Goal: Task Accomplishment & Management: Use online tool/utility

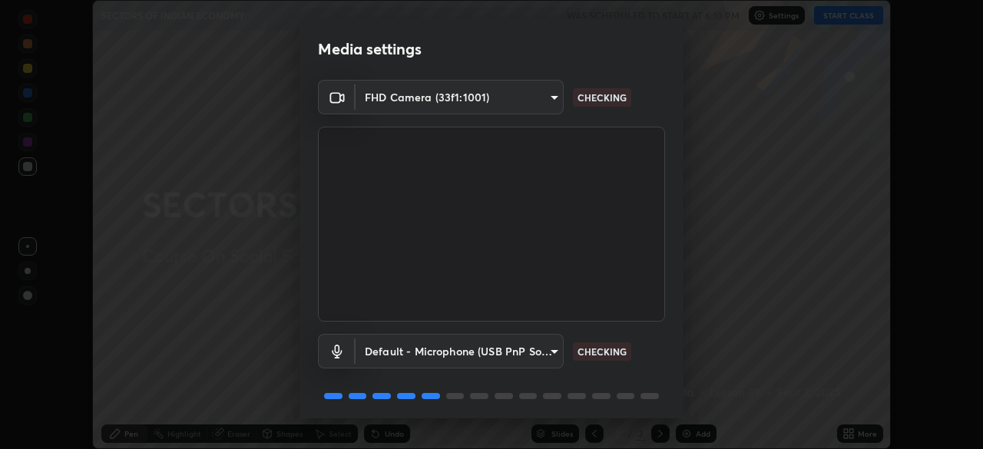
scroll to position [55, 0]
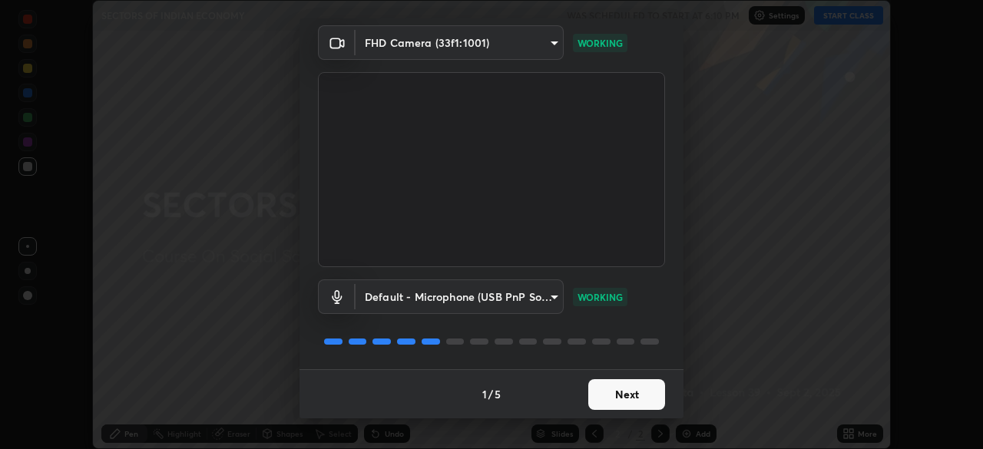
click at [648, 393] on button "Next" at bounding box center [626, 395] width 77 height 31
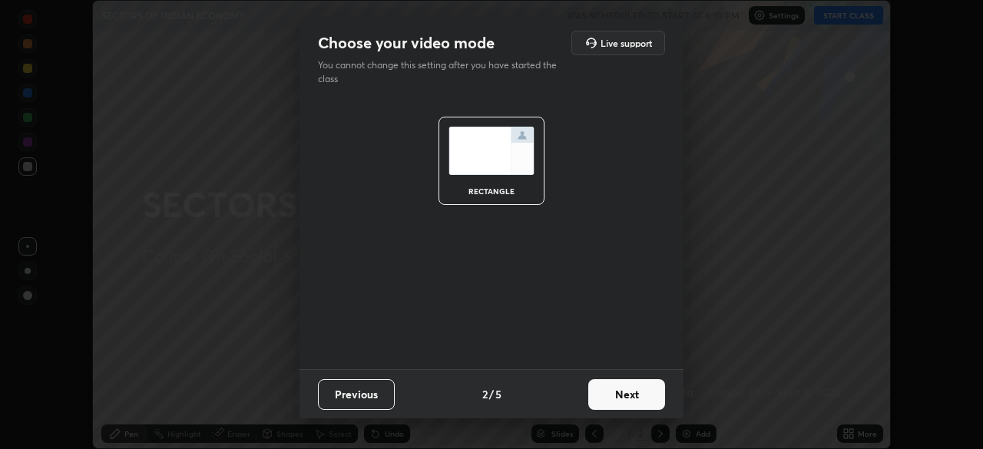
scroll to position [0, 0]
click at [655, 396] on button "Next" at bounding box center [626, 395] width 77 height 31
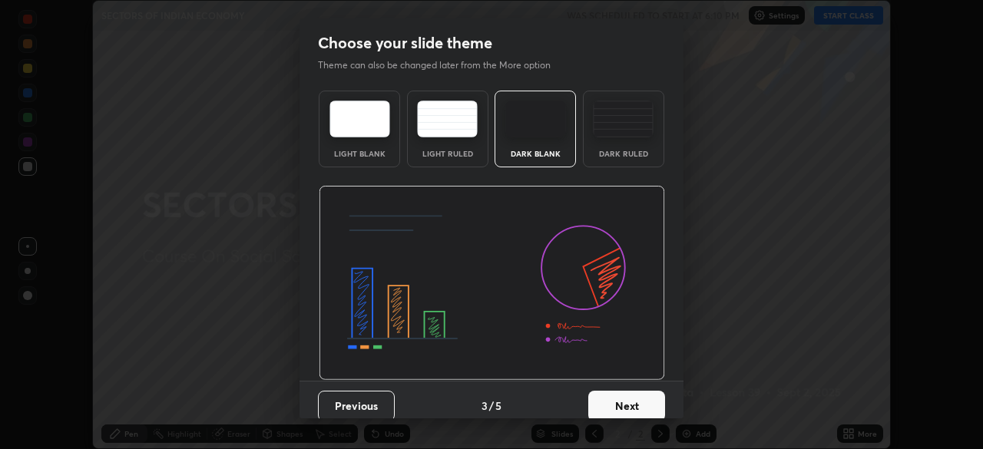
scroll to position [12, 0]
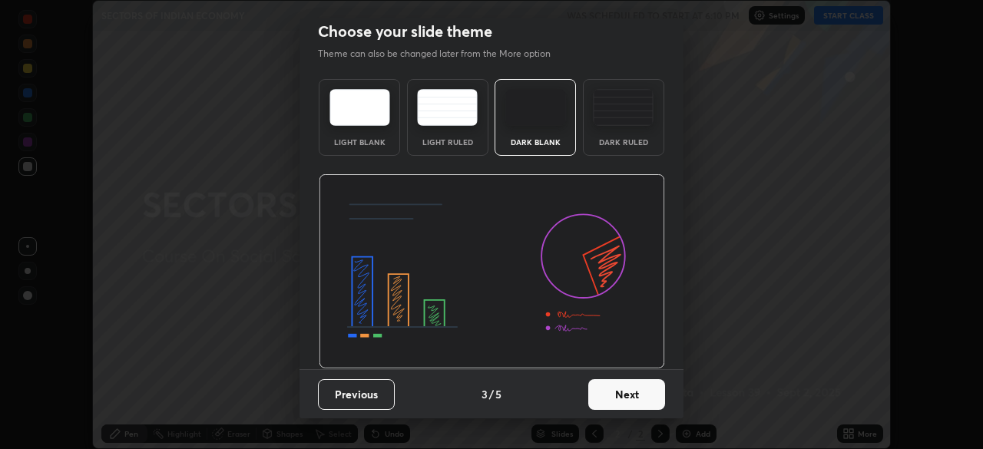
click at [622, 392] on button "Next" at bounding box center [626, 395] width 77 height 31
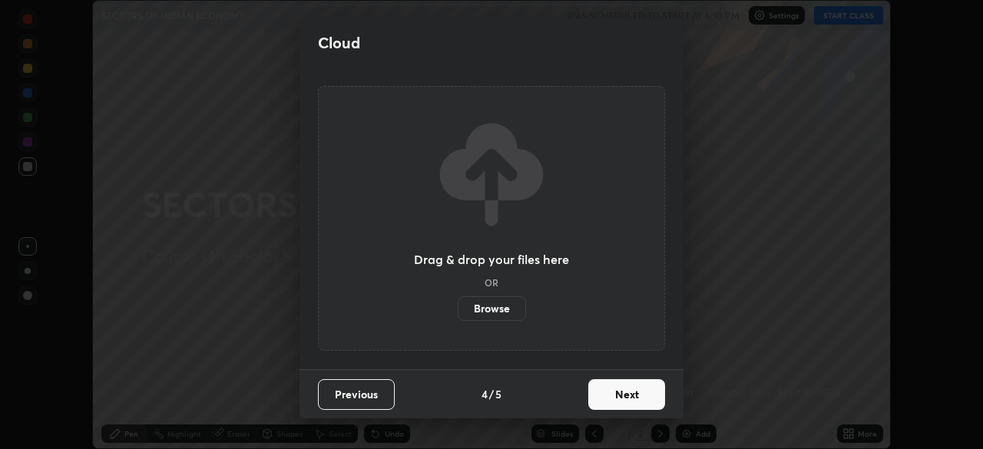
scroll to position [0, 0]
click at [503, 306] on label "Browse" at bounding box center [492, 309] width 68 height 25
click at [458, 306] on input "Browse" at bounding box center [458, 309] width 0 height 25
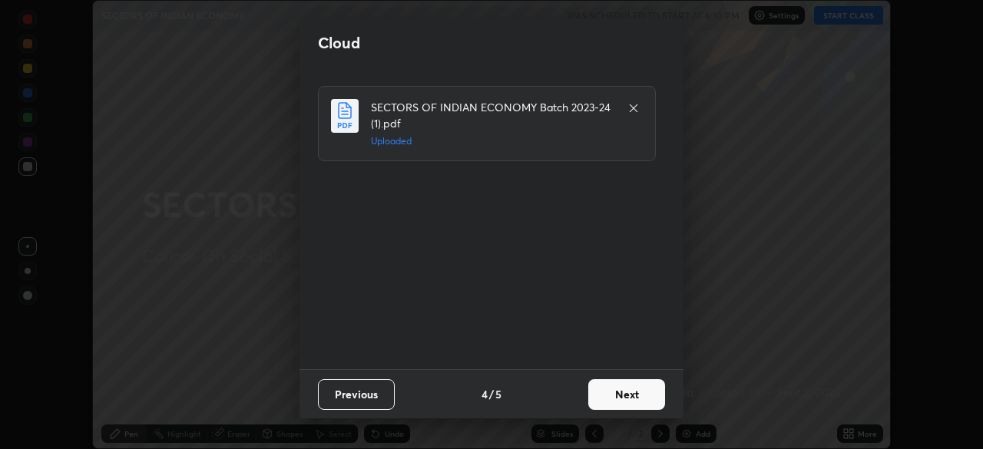
click at [634, 394] on button "Next" at bounding box center [626, 395] width 77 height 31
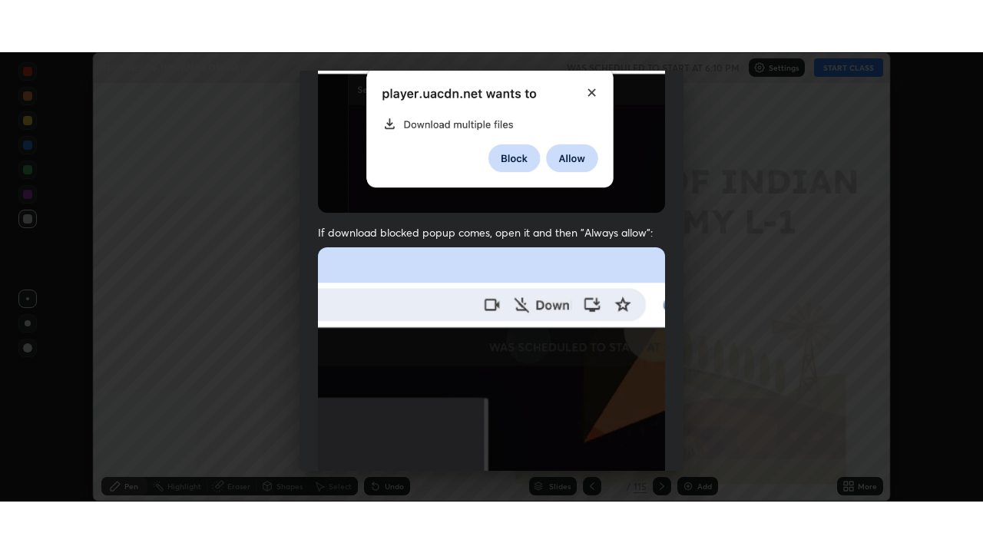
scroll to position [368, 0]
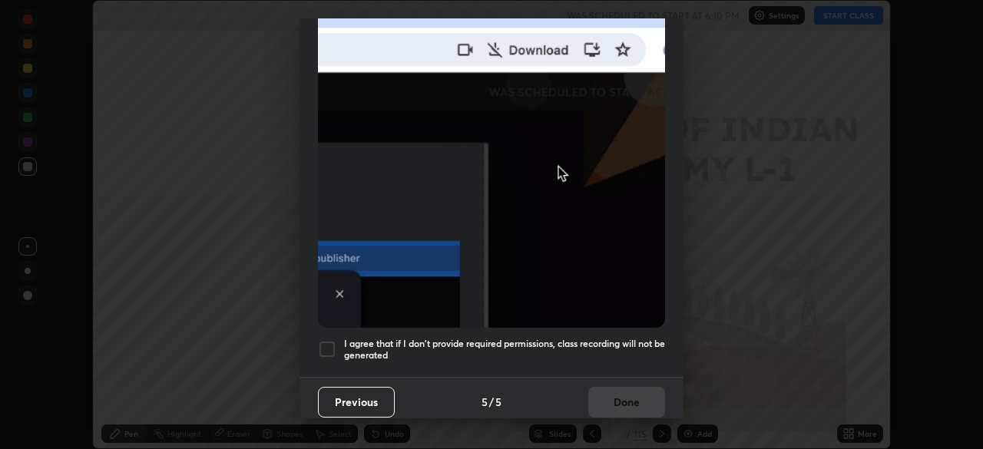
click at [340, 345] on div "I agree that if I don't provide required permissions, class recording will not …" at bounding box center [491, 349] width 347 height 18
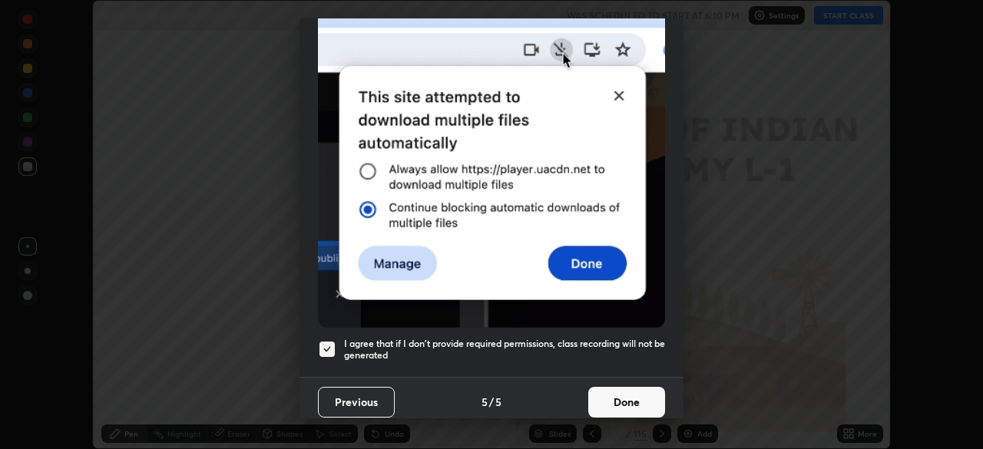
click at [613, 387] on button "Done" at bounding box center [626, 402] width 77 height 31
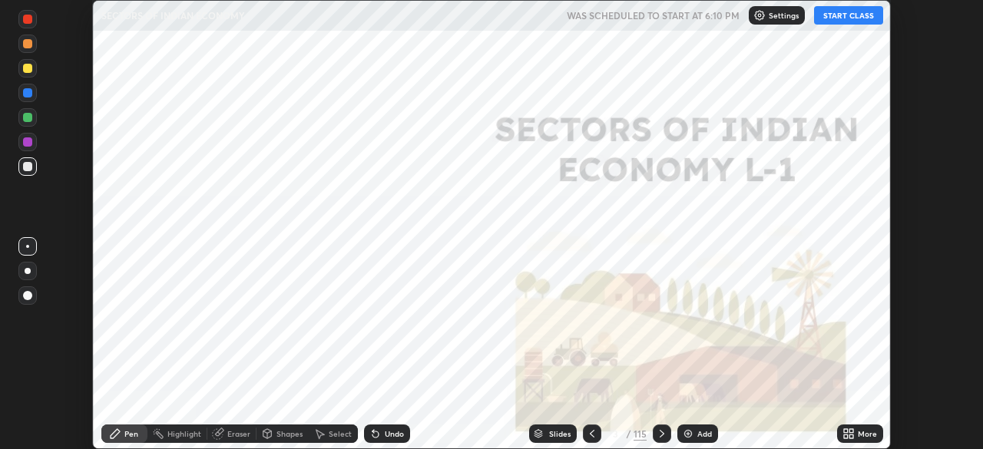
click at [869, 22] on button "START CLASS" at bounding box center [848, 15] width 69 height 18
click at [846, 431] on icon at bounding box center [846, 431] width 4 height 4
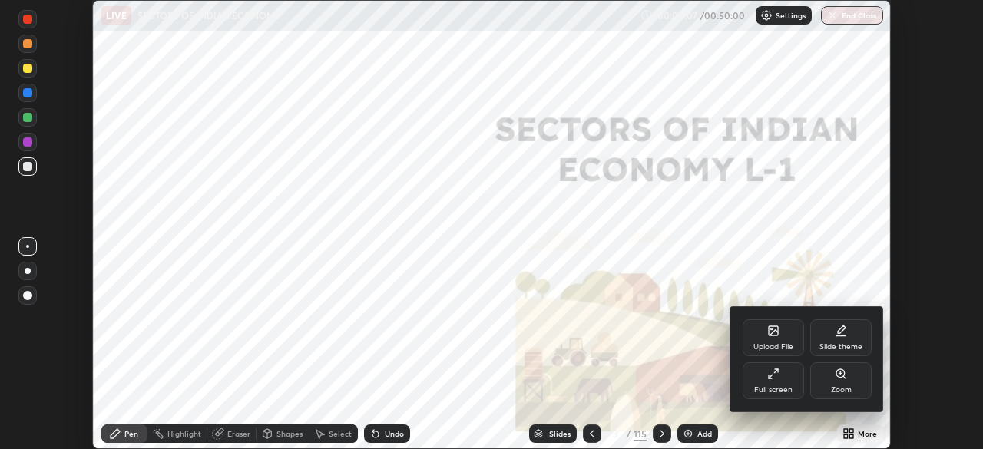
click at [787, 389] on div "Full screen" at bounding box center [773, 390] width 38 height 8
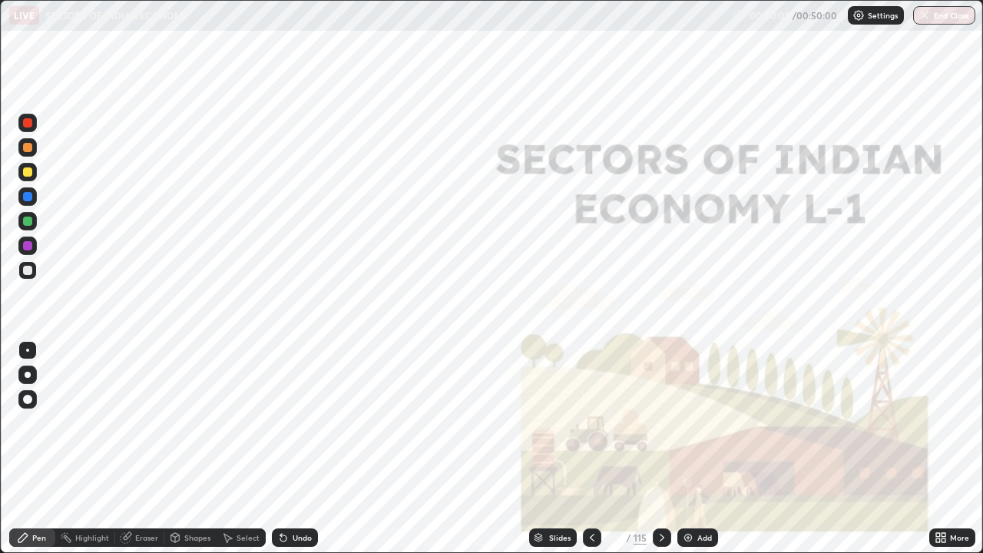
scroll to position [553, 983]
click at [661, 449] on icon at bounding box center [662, 538] width 12 height 12
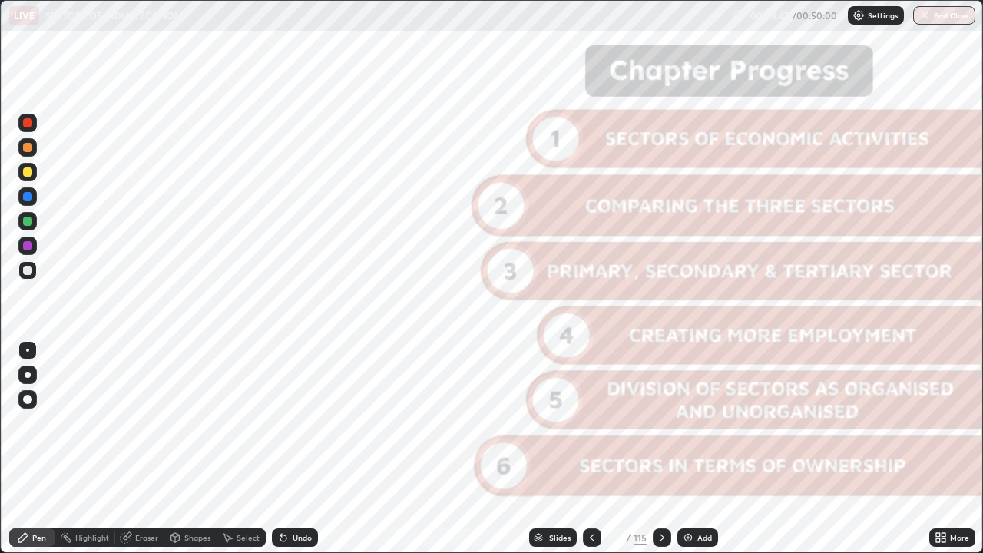
click at [661, 449] on div at bounding box center [662, 537] width 18 height 31
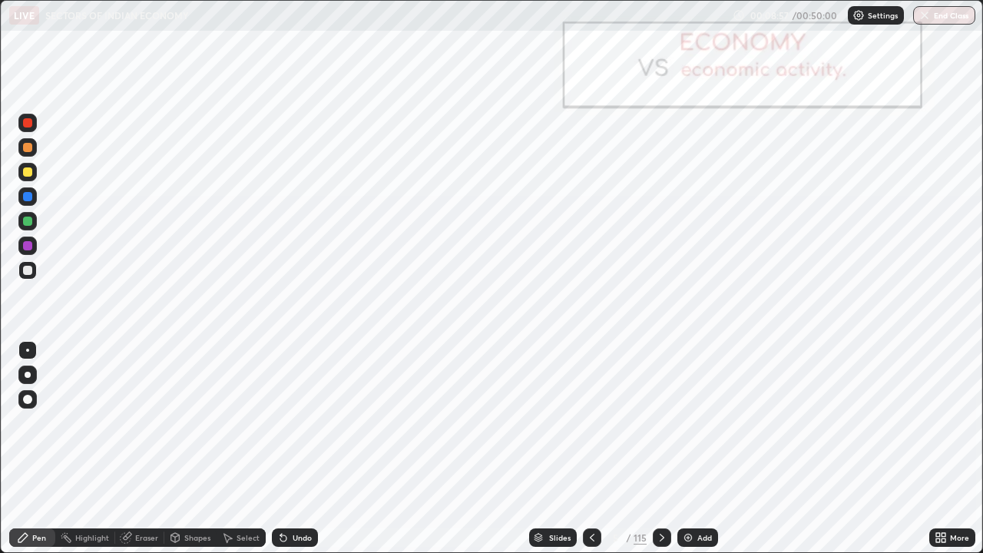
click at [665, 449] on div at bounding box center [662, 538] width 18 height 18
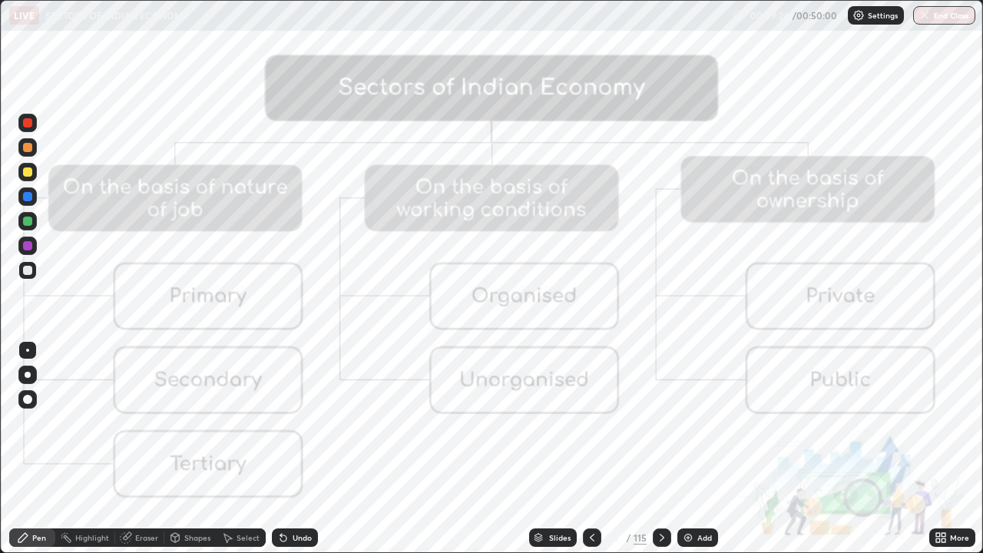
click at [36, 118] on div at bounding box center [27, 123] width 18 height 18
click at [28, 121] on div at bounding box center [27, 122] width 9 height 9
click at [661, 449] on icon at bounding box center [662, 538] width 12 height 12
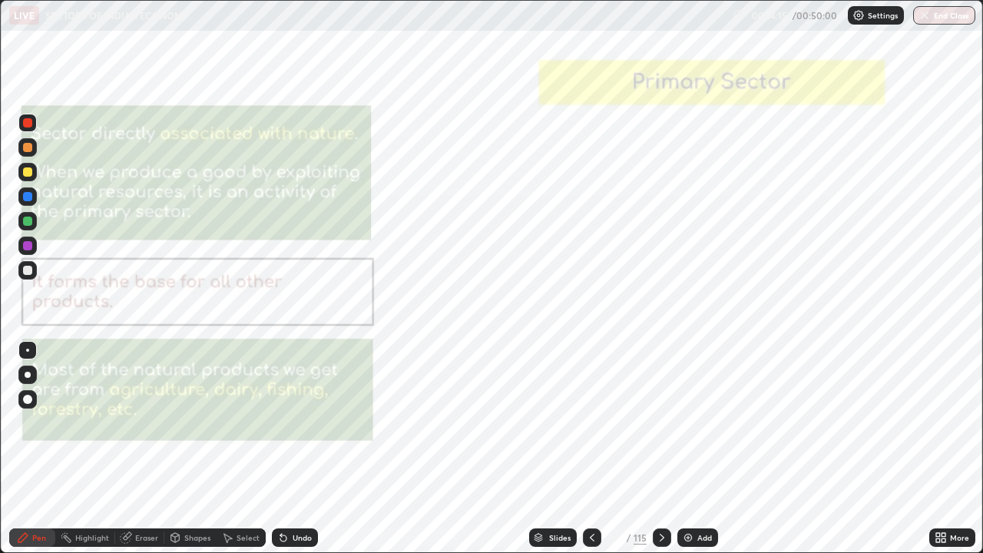
click at [661, 449] on icon at bounding box center [662, 538] width 12 height 12
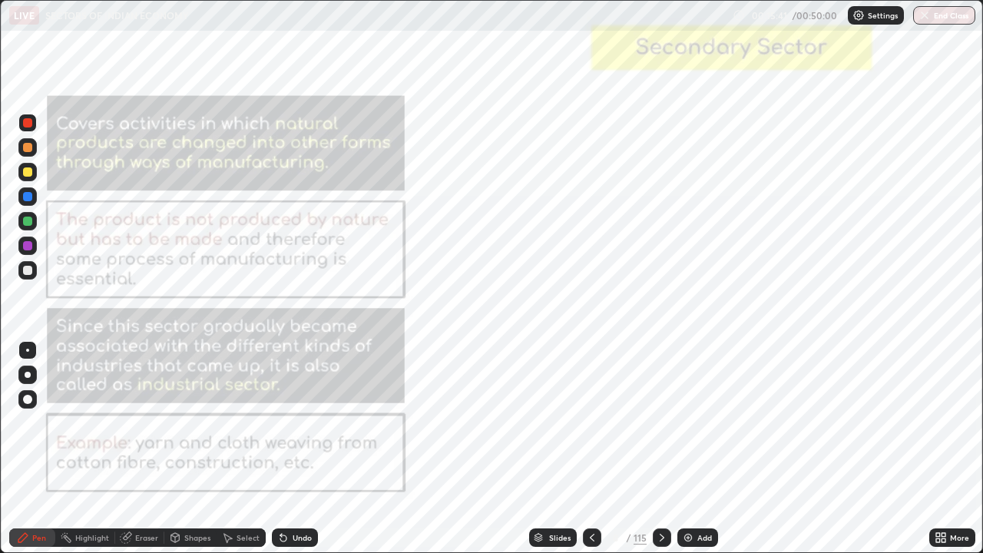
click at [658, 449] on icon at bounding box center [662, 538] width 12 height 12
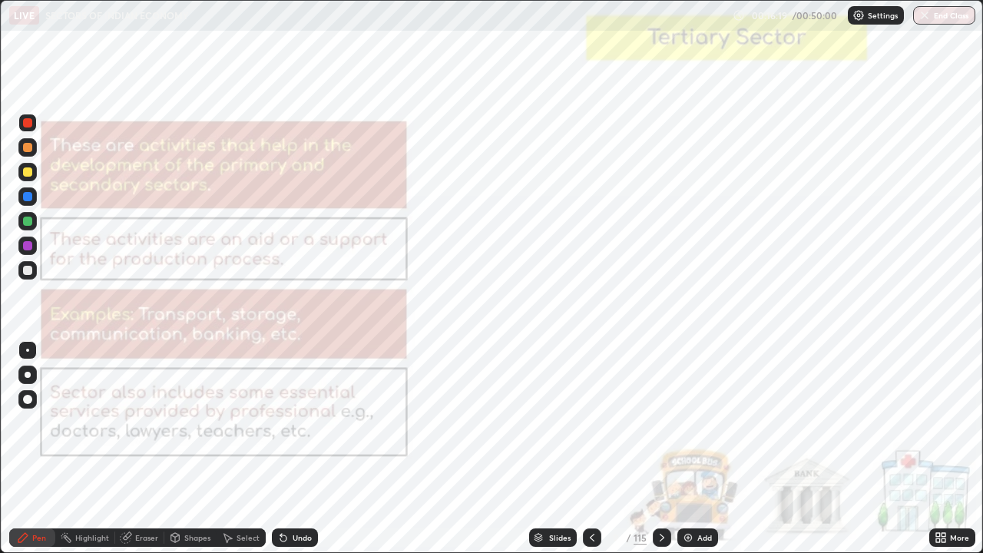
click at [661, 449] on icon at bounding box center [662, 538] width 5 height 8
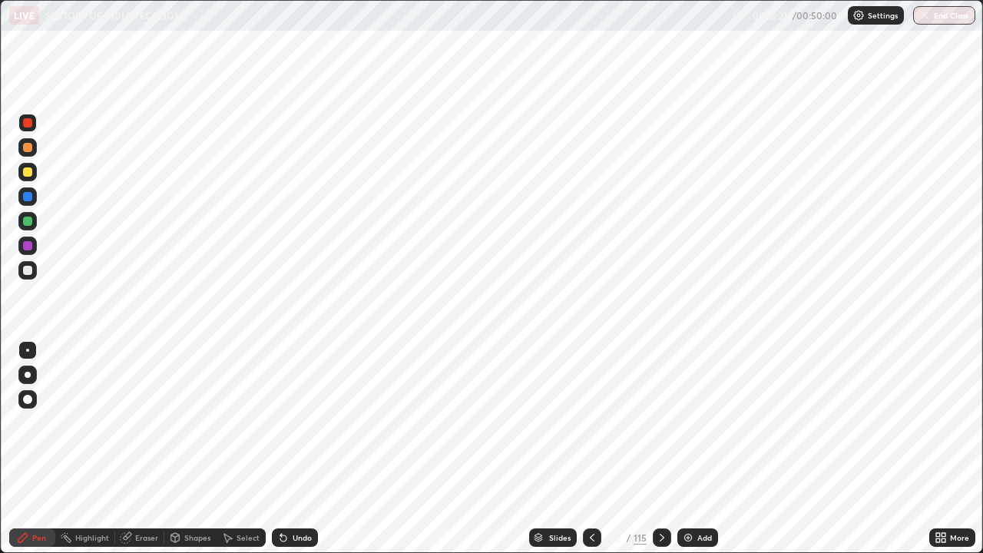
click at [668, 449] on div at bounding box center [662, 538] width 18 height 18
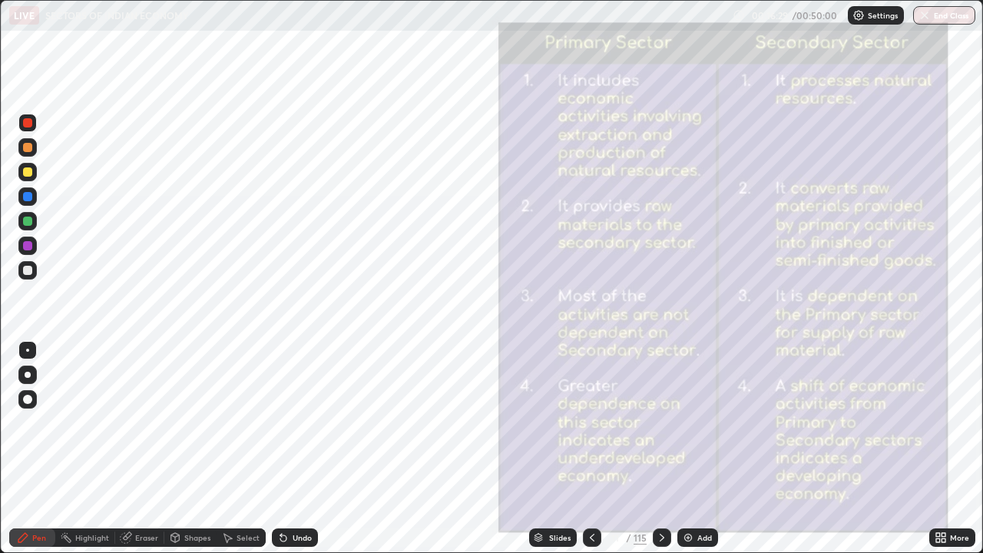
click at [668, 449] on div at bounding box center [662, 538] width 18 height 18
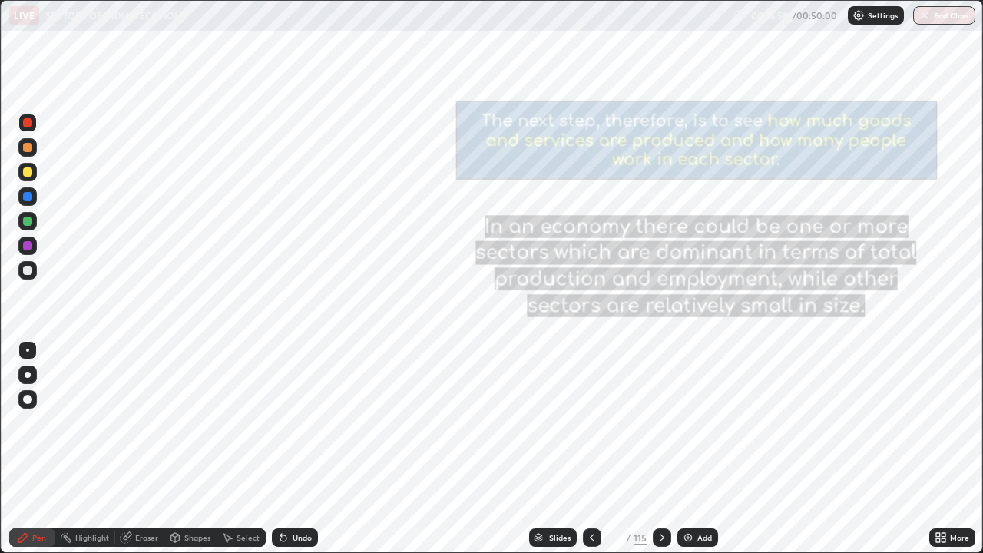
click at [659, 449] on icon at bounding box center [662, 538] width 12 height 12
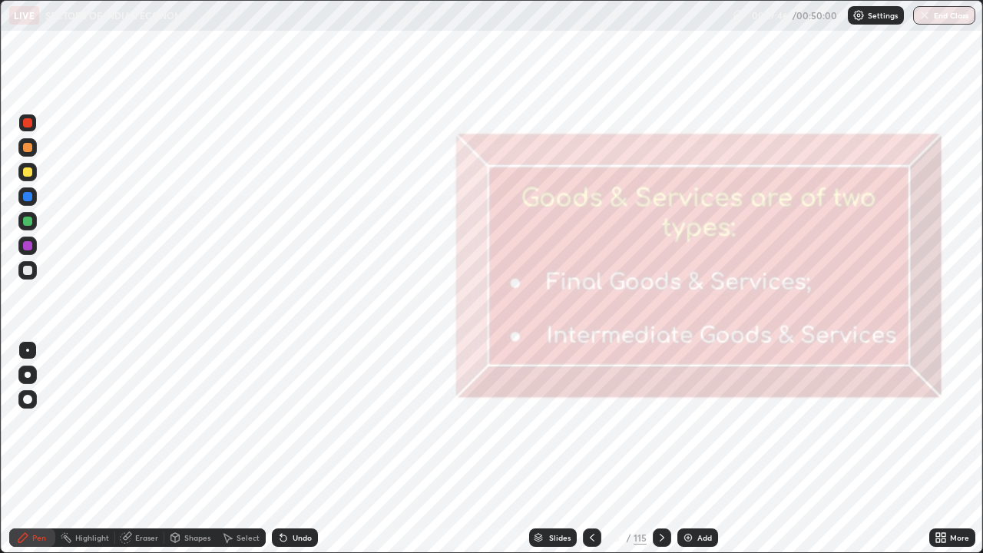
click at [31, 198] on div at bounding box center [27, 196] width 9 height 9
click at [665, 449] on icon at bounding box center [662, 538] width 12 height 12
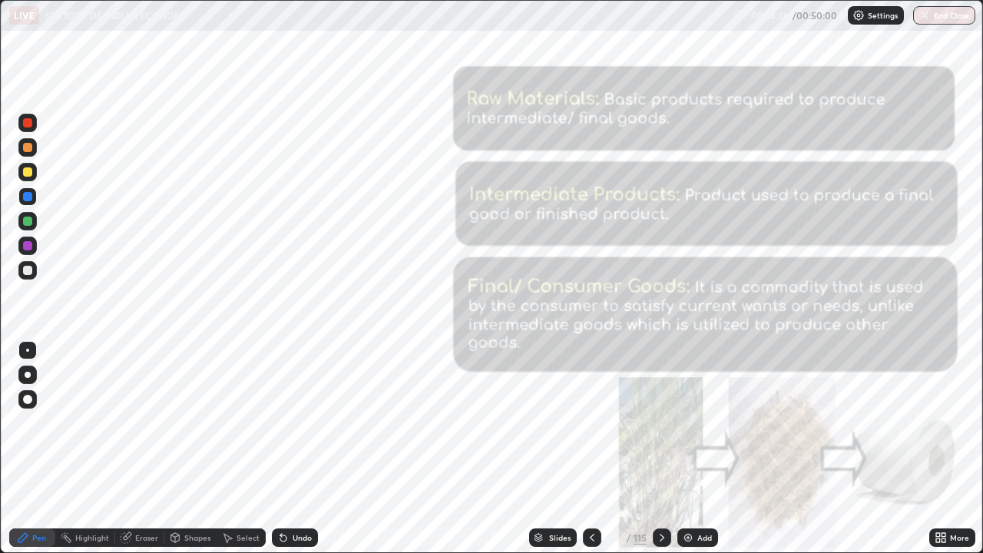
click at [660, 449] on icon at bounding box center [662, 538] width 12 height 12
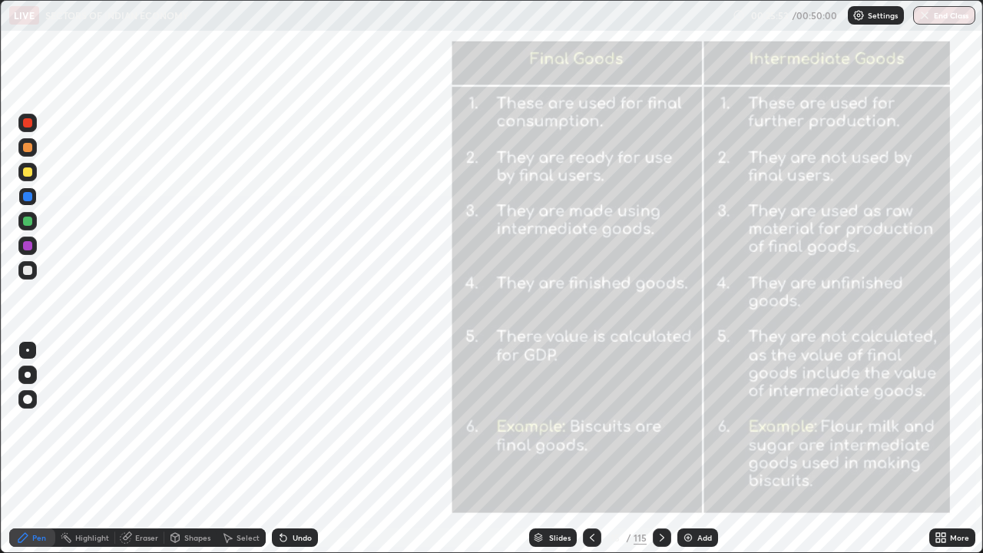
click at [661, 449] on icon at bounding box center [662, 538] width 12 height 12
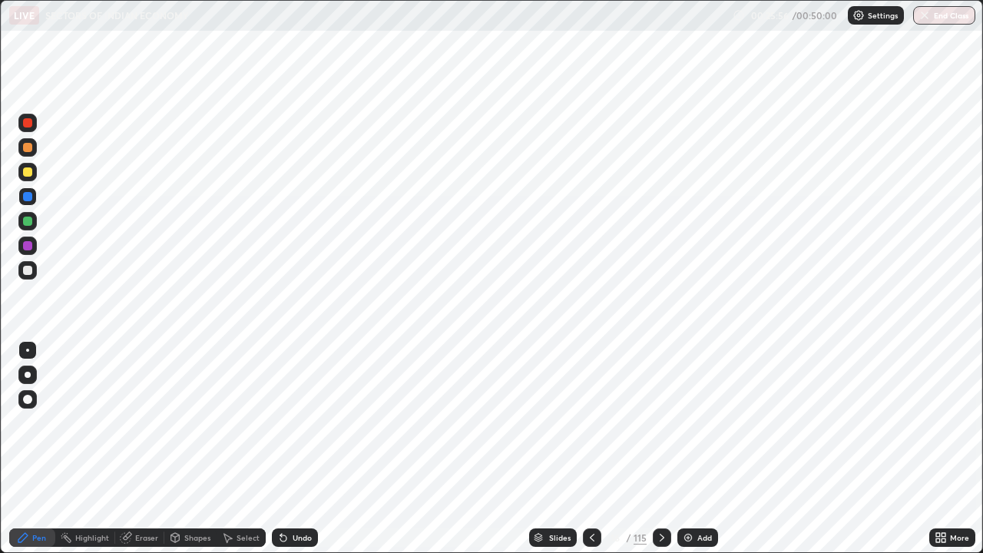
click at [661, 449] on icon at bounding box center [662, 538] width 5 height 8
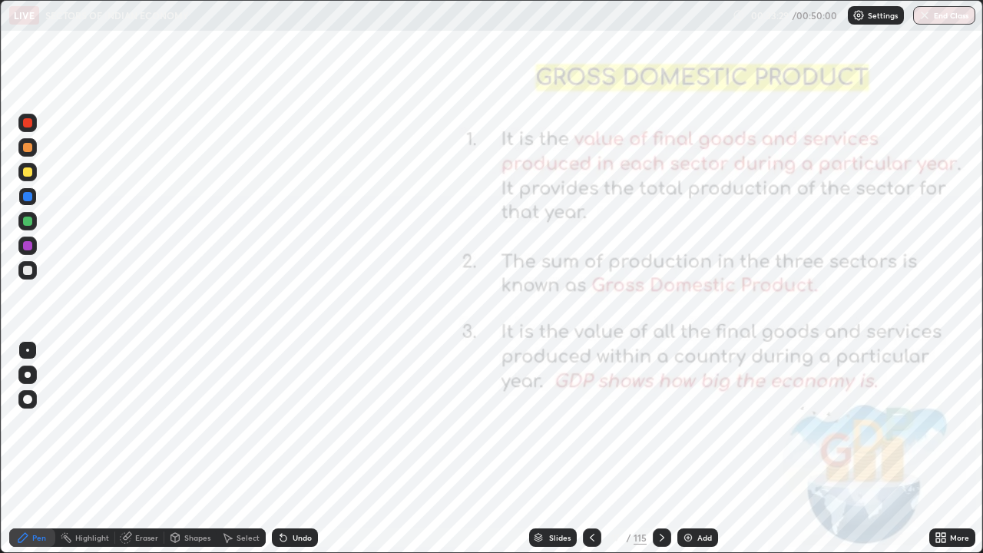
click at [661, 449] on icon at bounding box center [662, 538] width 5 height 8
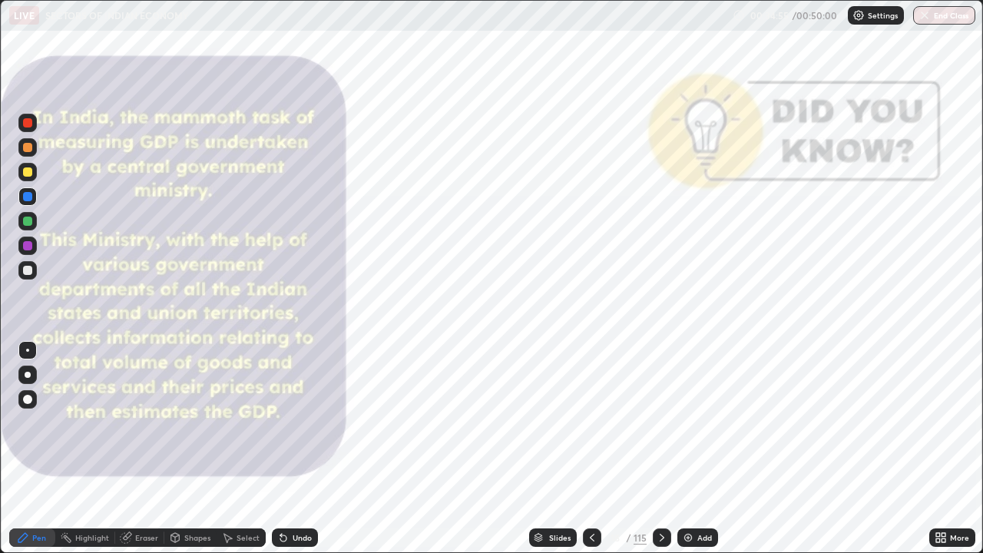
click at [661, 449] on icon at bounding box center [662, 538] width 12 height 12
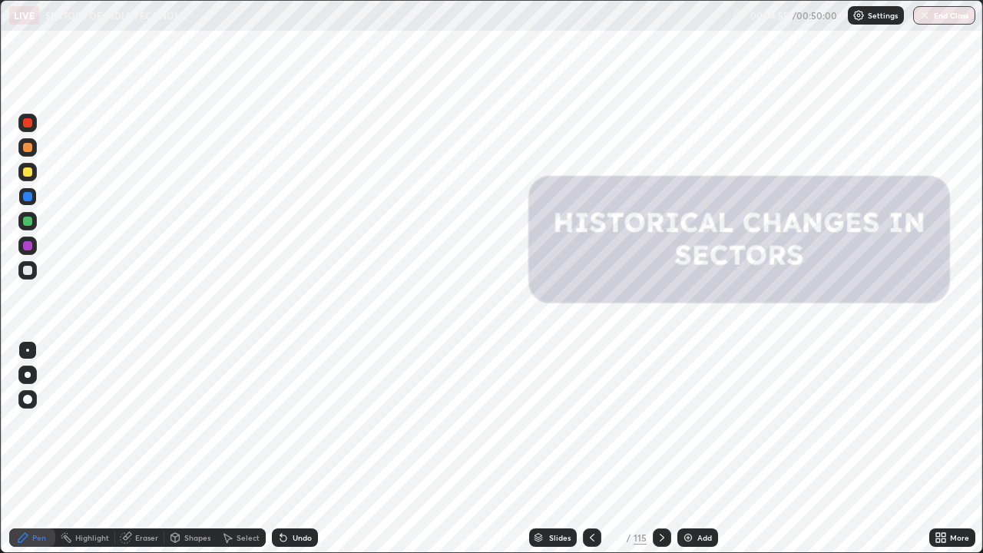
click at [661, 449] on icon at bounding box center [662, 538] width 12 height 12
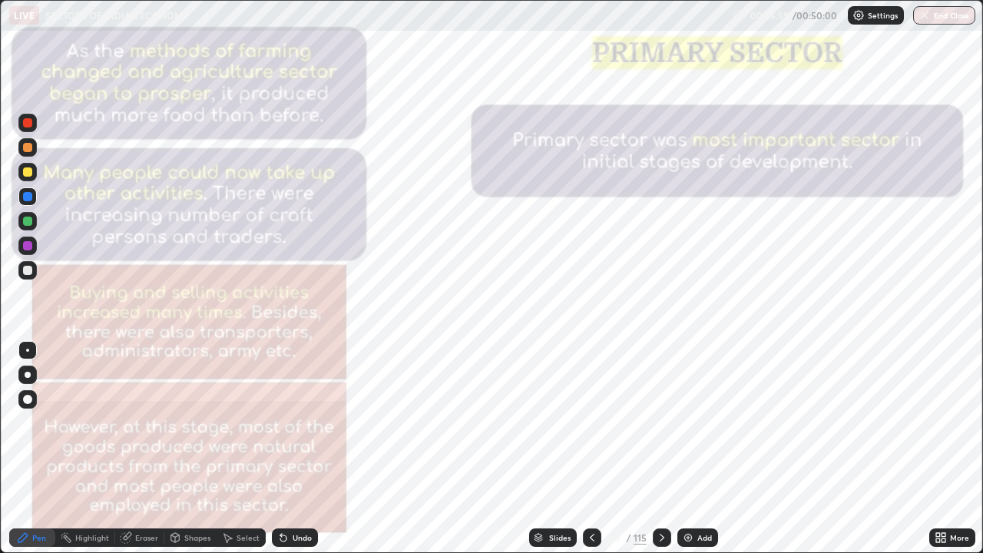
click at [663, 449] on icon at bounding box center [662, 538] width 12 height 12
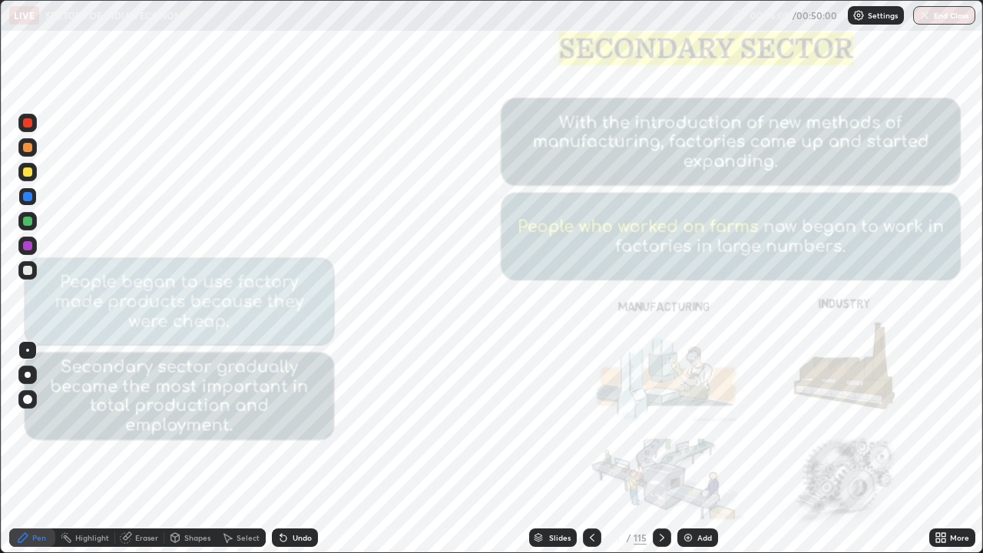
click at [664, 449] on icon at bounding box center [662, 538] width 12 height 12
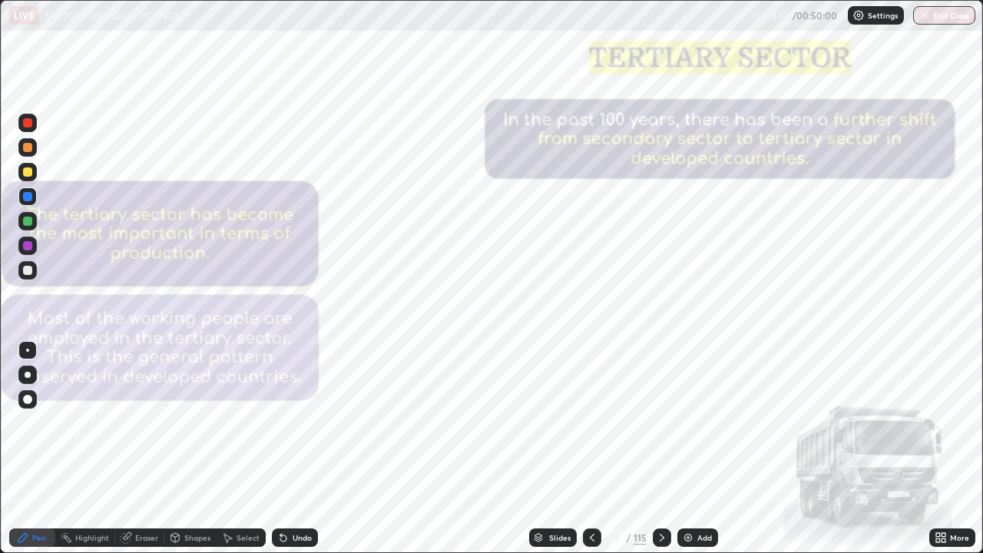
click at [661, 449] on icon at bounding box center [662, 538] width 12 height 12
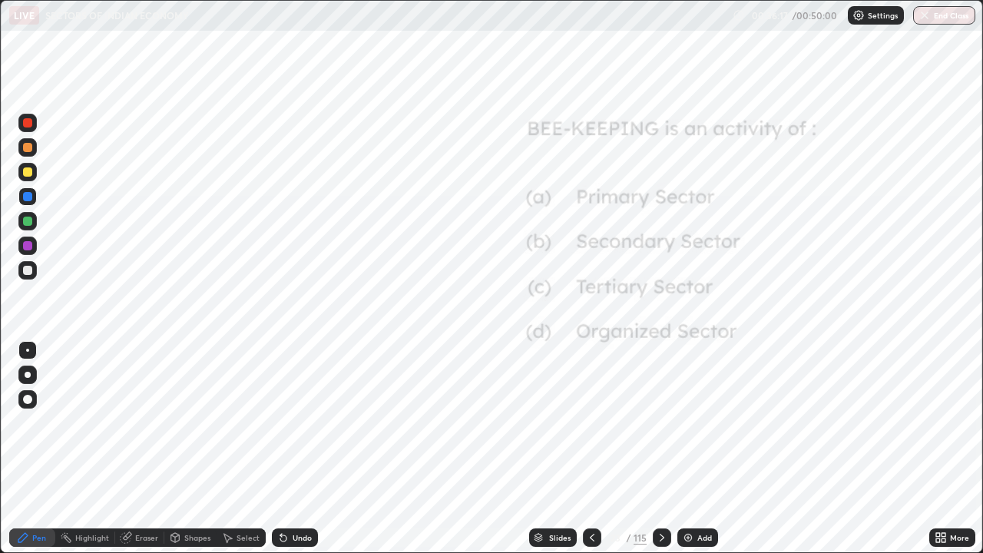
click at [661, 449] on icon at bounding box center [662, 538] width 12 height 12
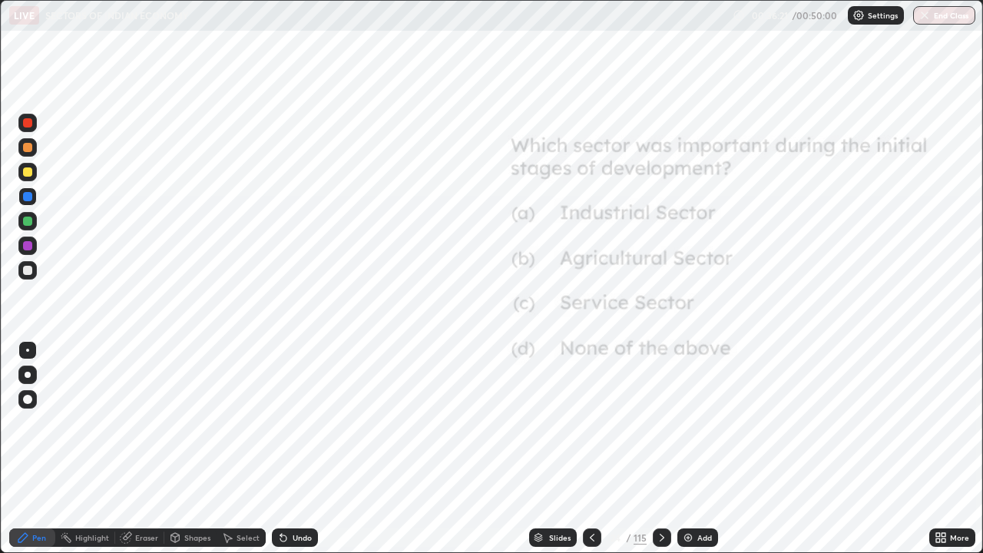
click at [592, 449] on icon at bounding box center [592, 538] width 12 height 12
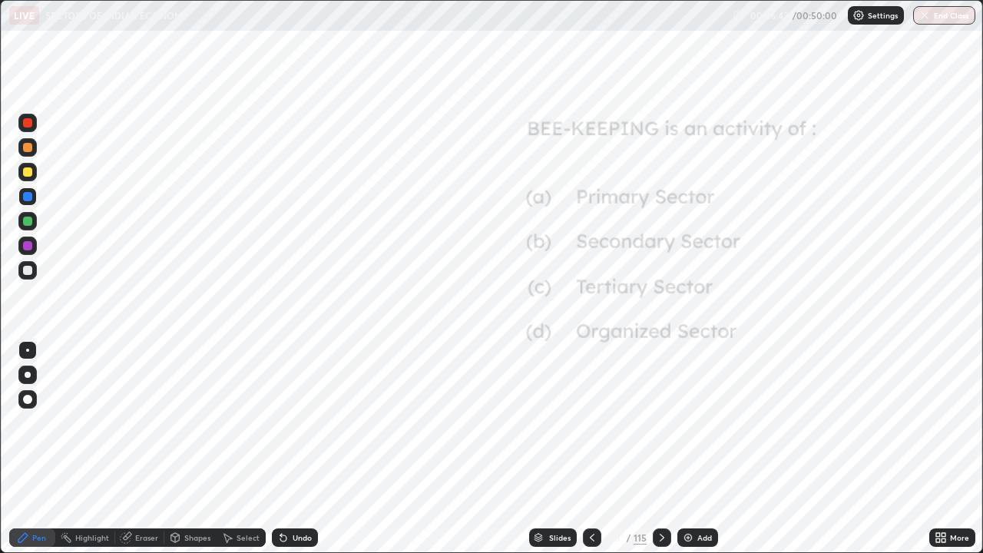
click at [661, 449] on icon at bounding box center [662, 538] width 12 height 12
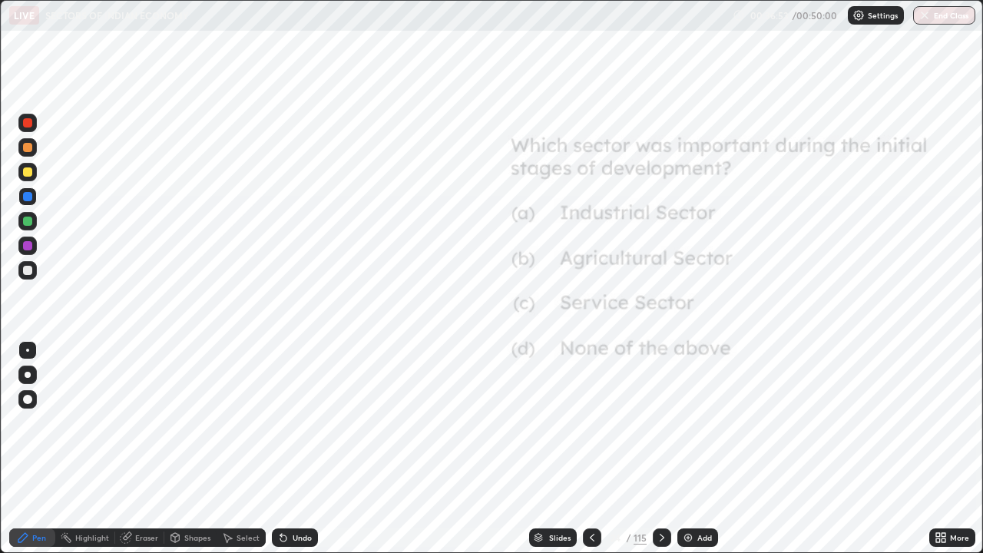
click at [660, 449] on icon at bounding box center [662, 538] width 12 height 12
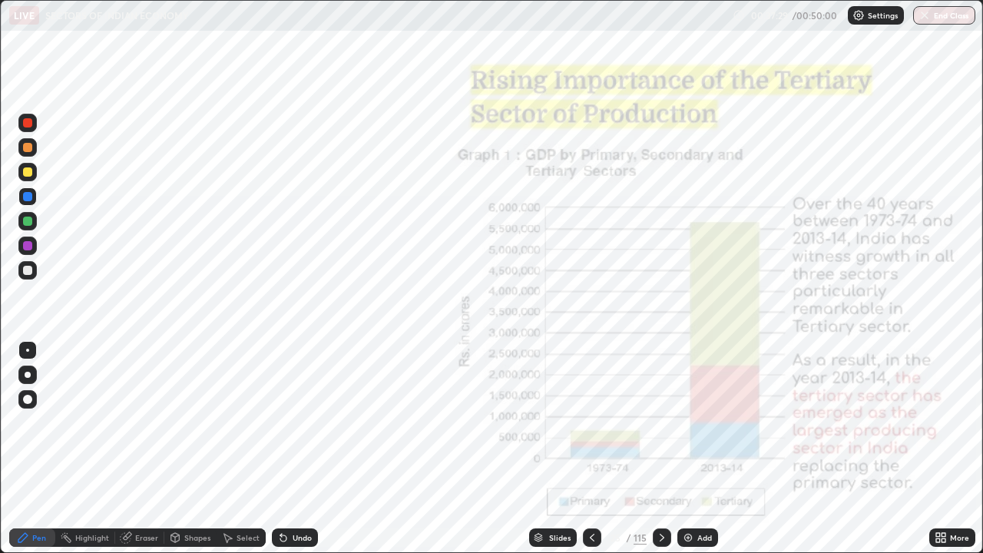
click at [662, 449] on icon at bounding box center [662, 538] width 12 height 12
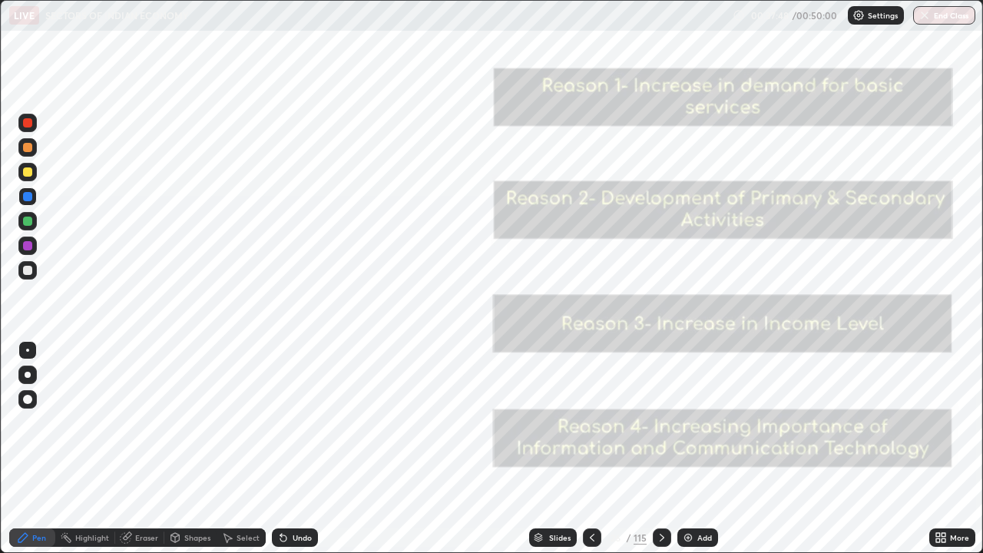
click at [661, 449] on icon at bounding box center [662, 538] width 12 height 12
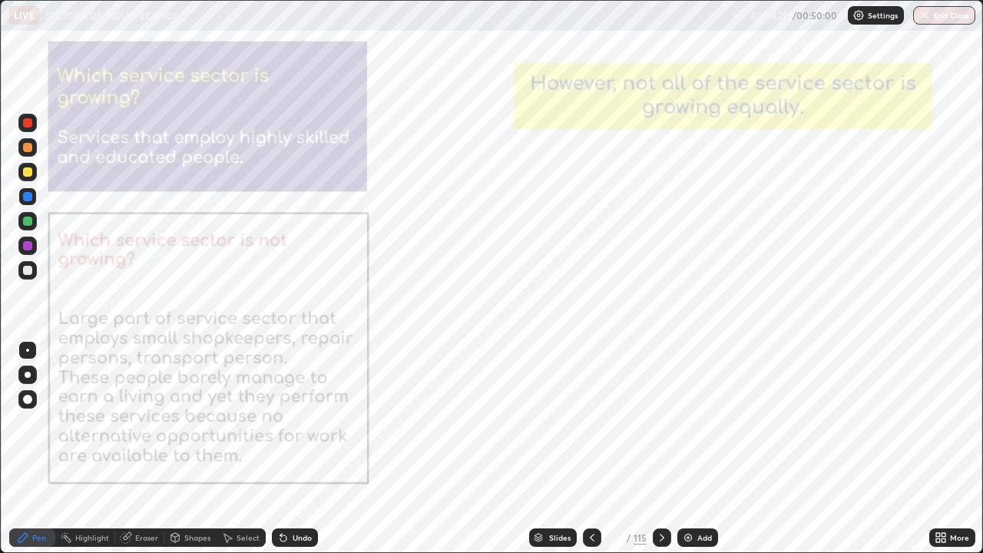
click at [661, 449] on icon at bounding box center [662, 538] width 5 height 8
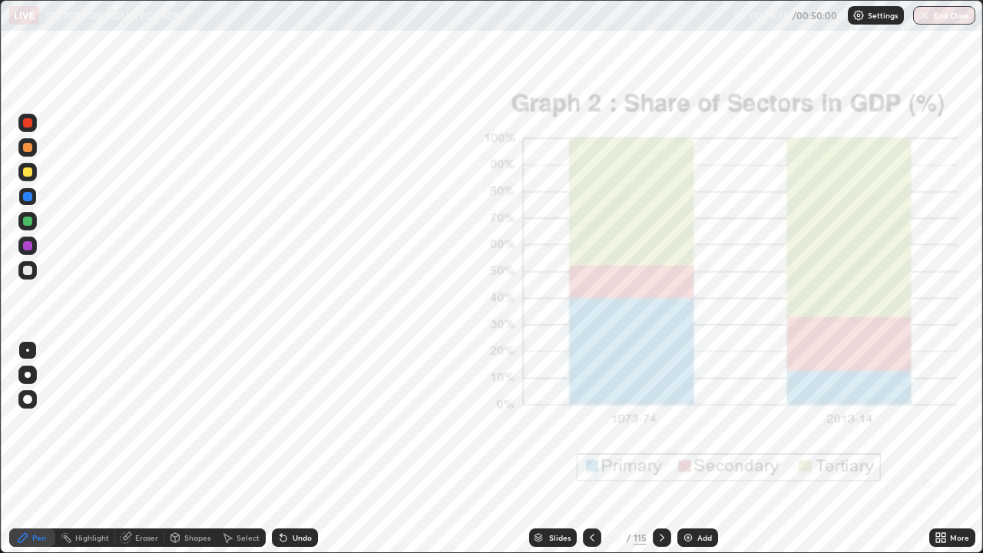
click at [662, 449] on div at bounding box center [662, 538] width 18 height 18
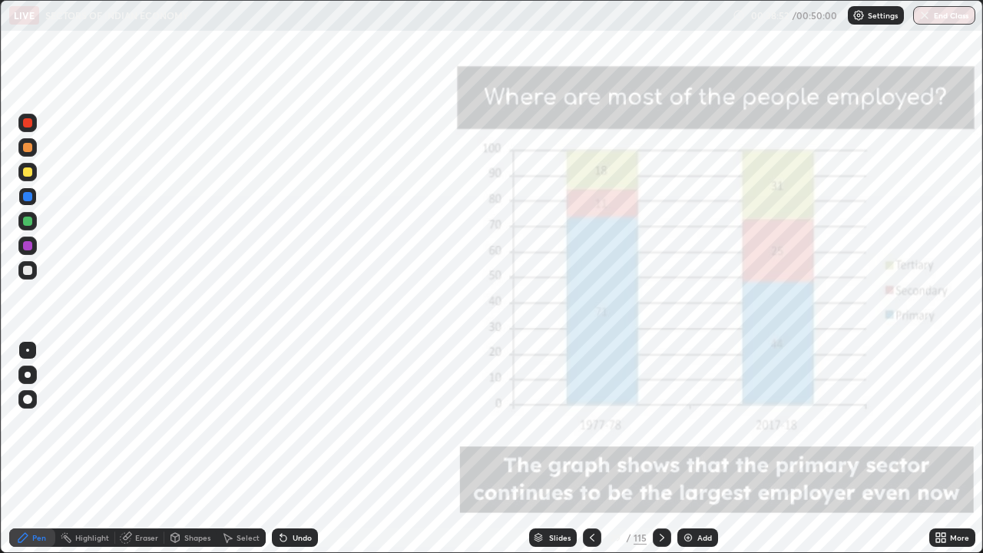
click at [661, 449] on icon at bounding box center [662, 538] width 12 height 12
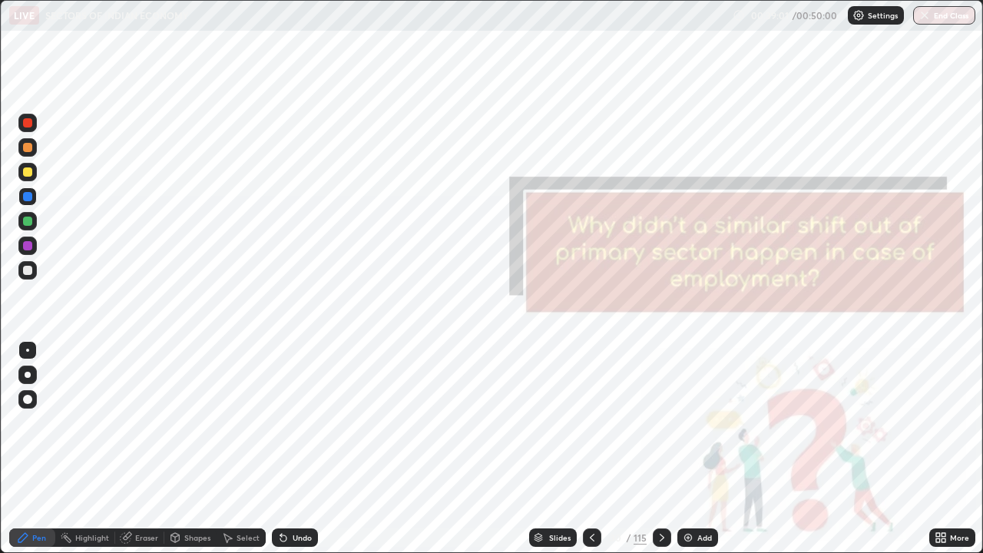
click at [567, 449] on div "Slides" at bounding box center [560, 538] width 22 height 8
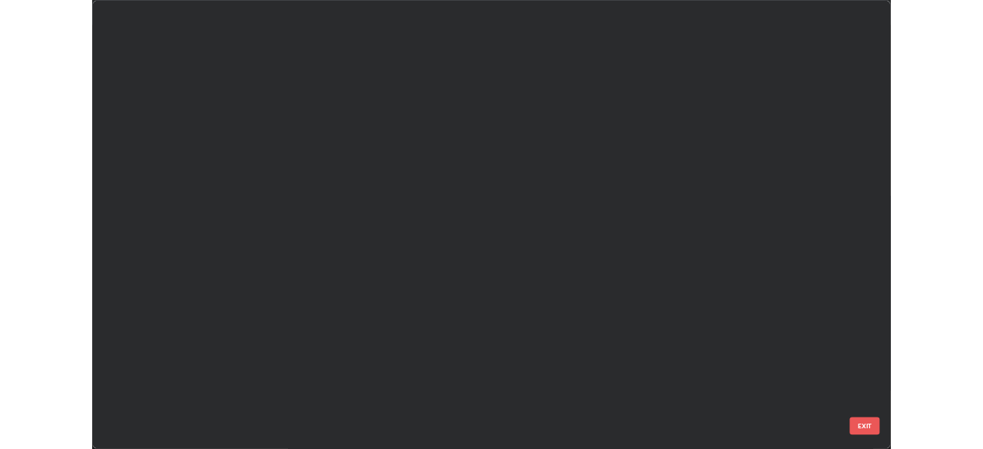
scroll to position [5674, 0]
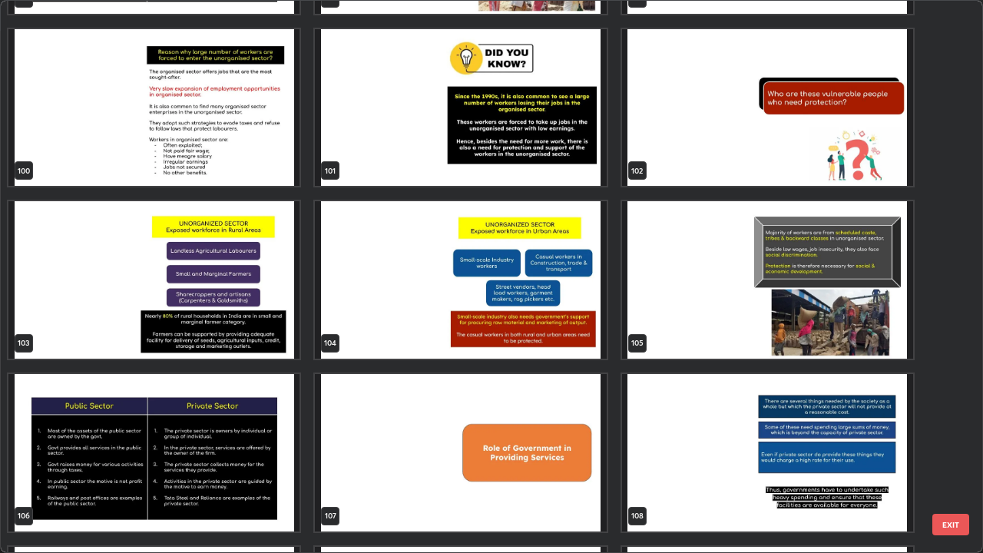
click at [944, 449] on button "EXIT" at bounding box center [951, 525] width 37 height 22
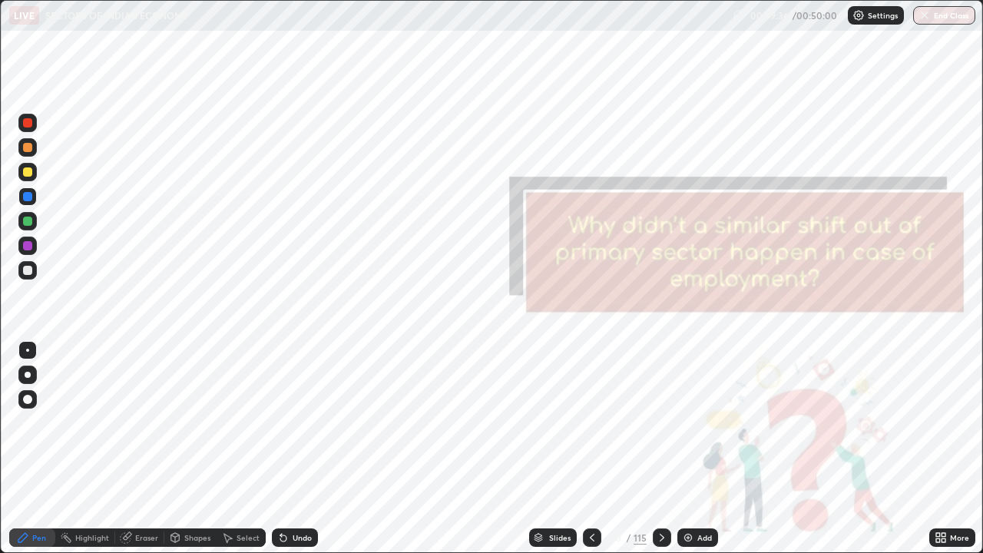
click at [935, 24] on button "End Class" at bounding box center [944, 15] width 62 height 18
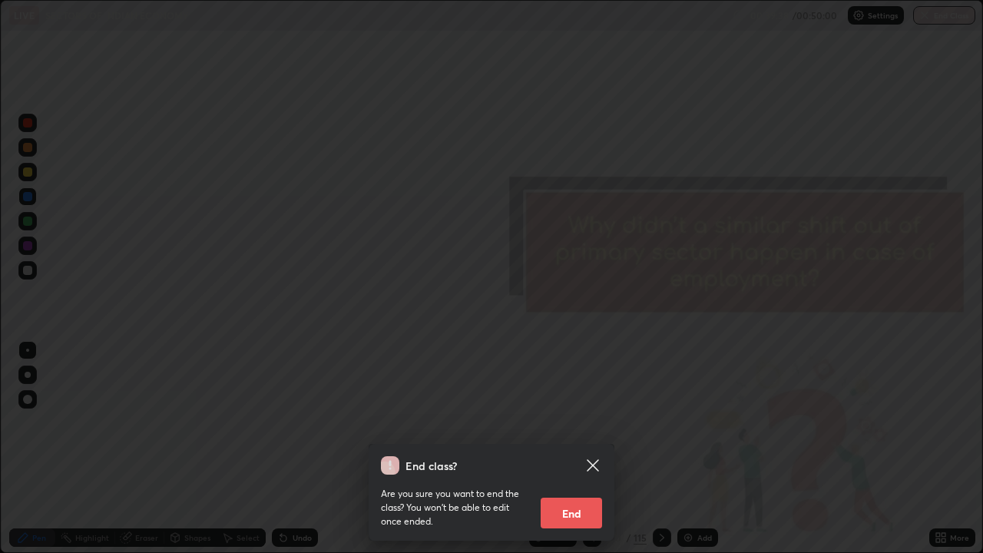
click at [577, 449] on button "End" at bounding box center [571, 513] width 61 height 31
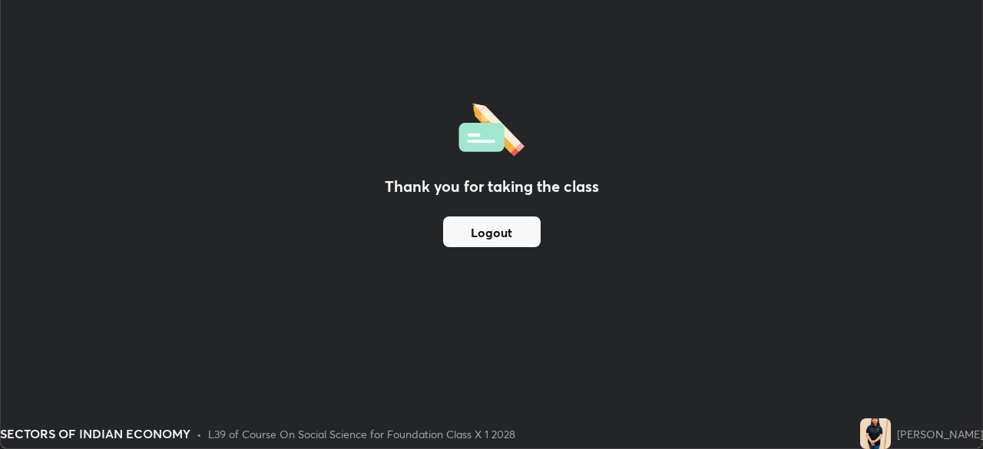
scroll to position [76378, 75844]
